Goal: Check status: Check status

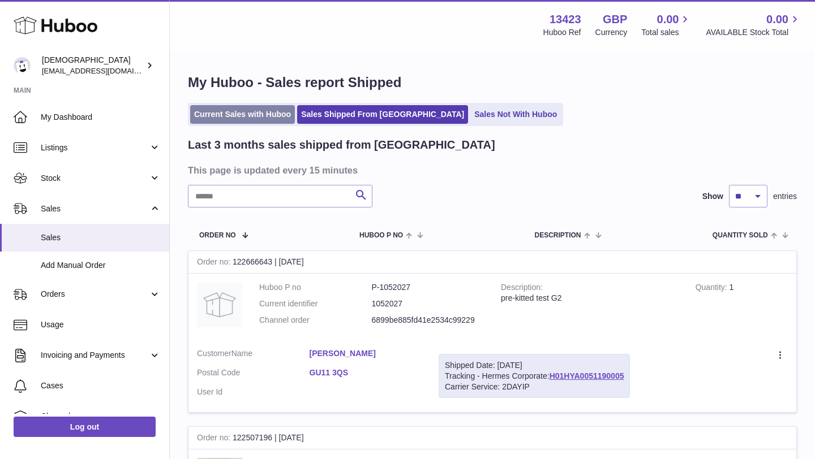
click at [262, 111] on link "Current Sales with Huboo" at bounding box center [242, 114] width 105 height 19
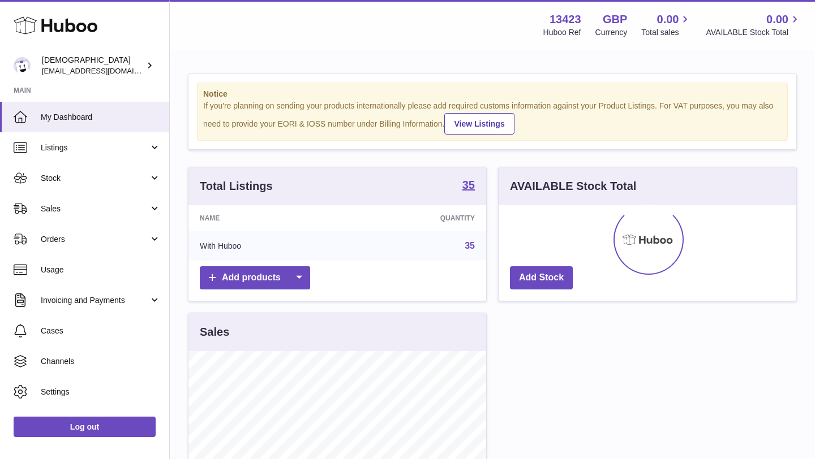
scroll to position [176, 298]
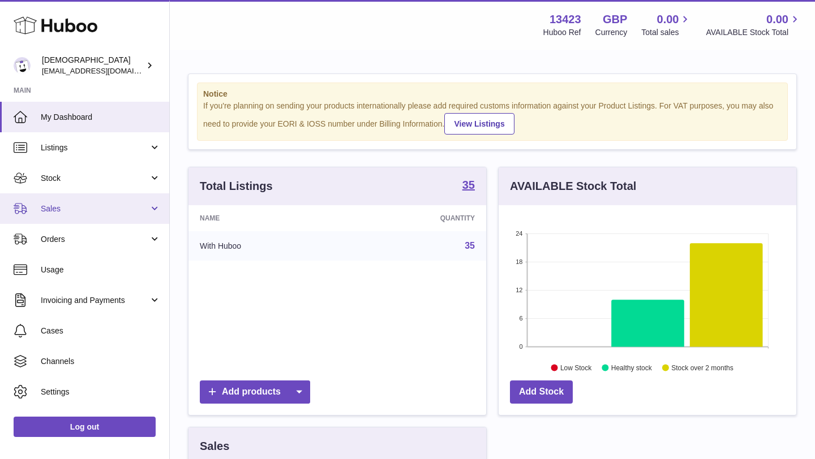
click at [75, 209] on span "Sales" at bounding box center [95, 209] width 108 height 11
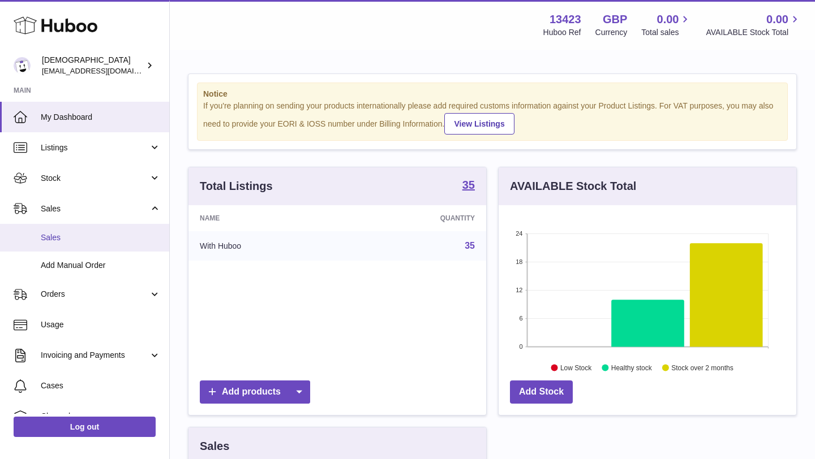
click at [76, 235] on span "Sales" at bounding box center [101, 237] width 120 height 11
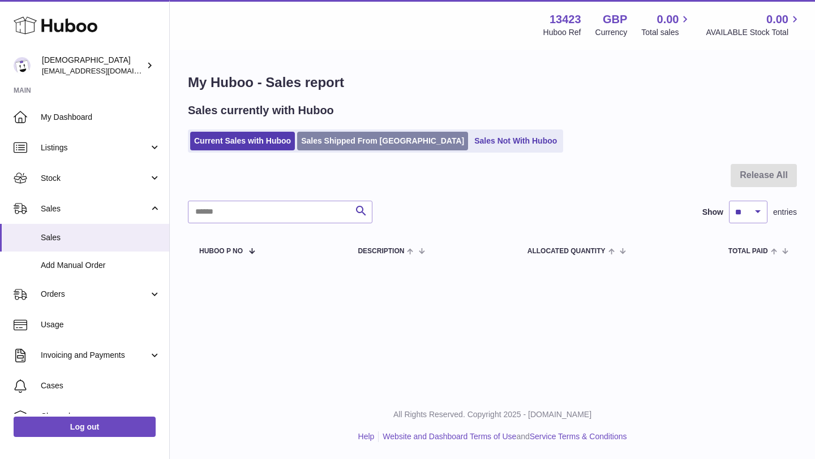
click at [338, 148] on link "Sales Shipped From [GEOGRAPHIC_DATA]" at bounding box center [382, 141] width 171 height 19
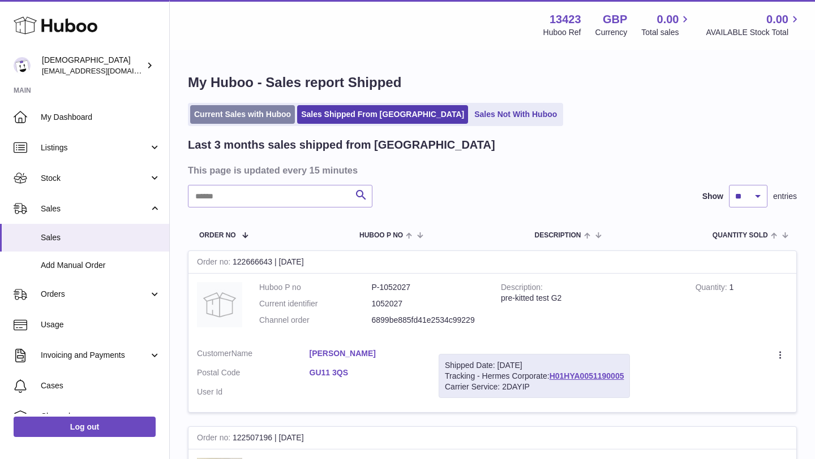
click at [244, 113] on link "Current Sales with Huboo" at bounding box center [242, 114] width 105 height 19
